Goal: Book appointment/travel/reservation

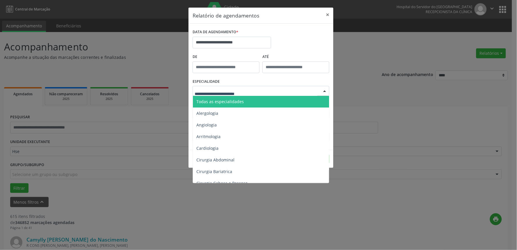
click at [262, 90] on div at bounding box center [261, 91] width 137 height 10
click at [266, 101] on span "Todas as especialidades" at bounding box center [261, 102] width 137 height 12
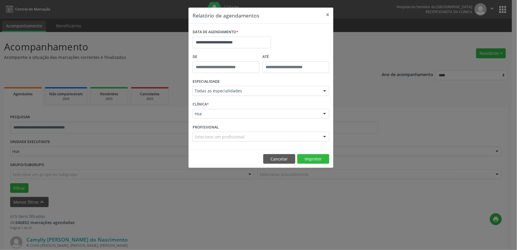
click at [255, 118] on div "Hse Hse Nenhum resultado encontrado para: " " Não há nenhuma opção para ser exi…" at bounding box center [261, 114] width 137 height 10
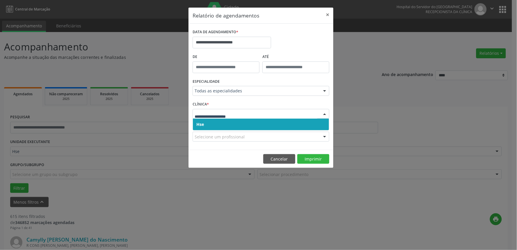
drag, startPoint x: 254, startPoint y: 126, endPoint x: 254, endPoint y: 111, distance: 14.3
click at [253, 125] on span "Hse" at bounding box center [261, 124] width 136 height 12
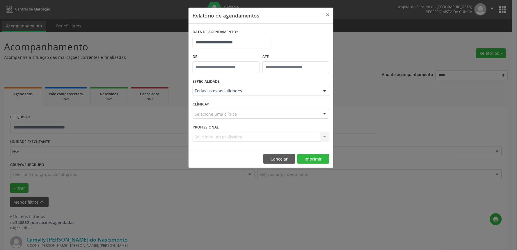
click at [254, 111] on div "Selecione uma clínica" at bounding box center [261, 114] width 137 height 10
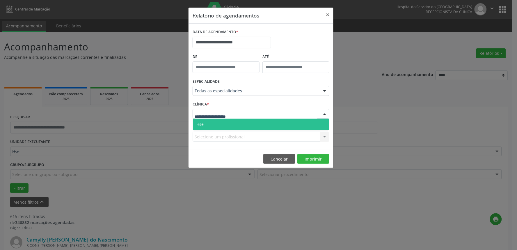
click at [255, 123] on span "Hse" at bounding box center [261, 124] width 136 height 12
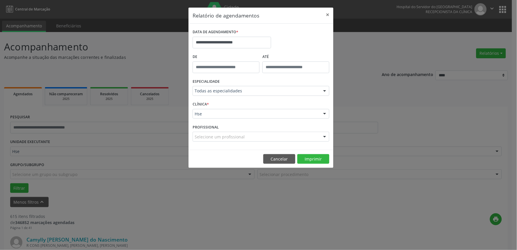
click at [252, 135] on div "Selecione um profissional" at bounding box center [261, 137] width 137 height 10
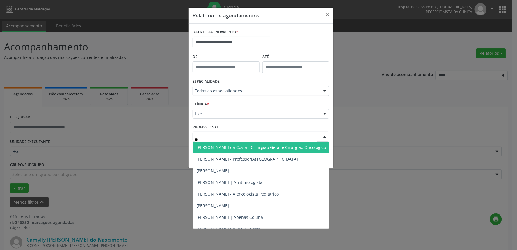
type input "***"
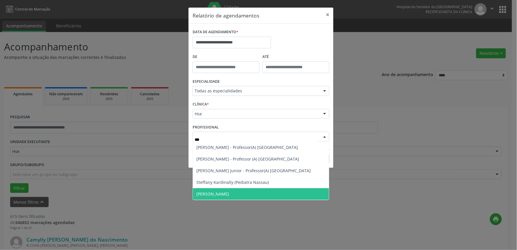
click at [229, 194] on span "[PERSON_NAME]" at bounding box center [212, 194] width 33 height 6
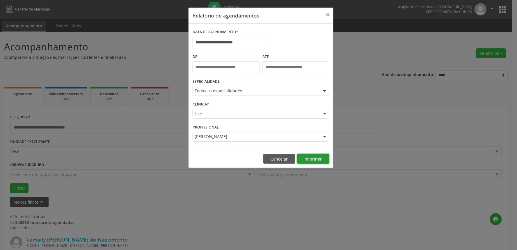
click at [321, 155] on button "Imprimir" at bounding box center [313, 159] width 32 height 10
click at [280, 159] on button "Cancelar" at bounding box center [279, 159] width 32 height 10
